Goal: Check status: Check status

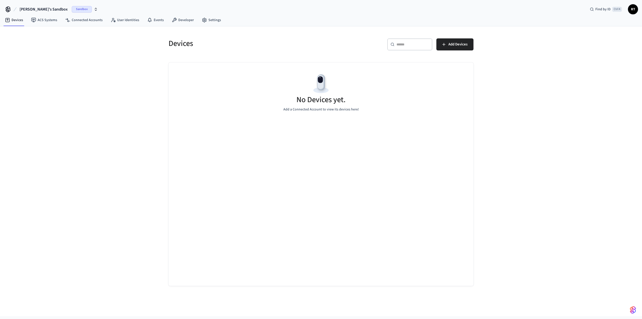
click at [21, 9] on span "[PERSON_NAME]'s Sandbox" at bounding box center [44, 9] width 48 height 6
click at [25, 33] on span "[PERSON_NAME]" at bounding box center [19, 32] width 25 height 5
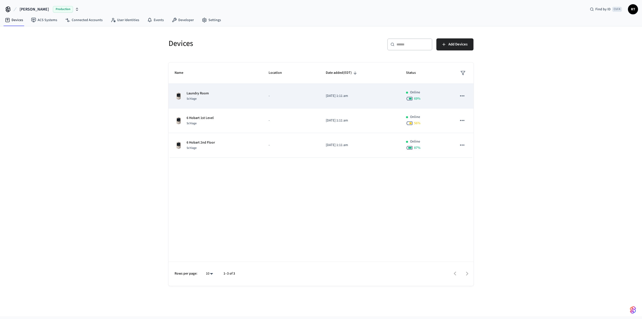
click at [216, 98] on div "Laundry Room Schlage" at bounding box center [216, 96] width 82 height 11
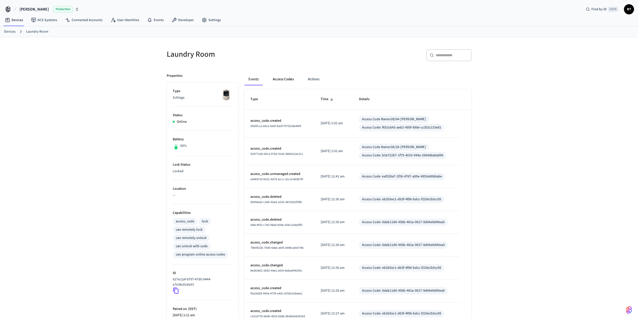
click at [289, 80] on button "Access Codes" at bounding box center [283, 79] width 29 height 12
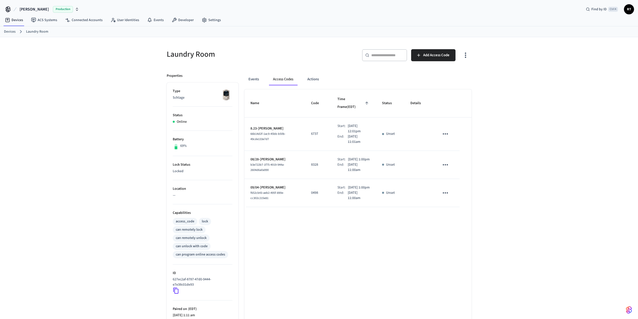
click at [468, 53] on icon "button" at bounding box center [466, 55] width 8 height 8
click at [468, 53] on div at bounding box center [321, 159] width 642 height 319
click at [13, 33] on link "Devices" at bounding box center [10, 31] width 12 height 5
